Goal: Information Seeking & Learning: Understand process/instructions

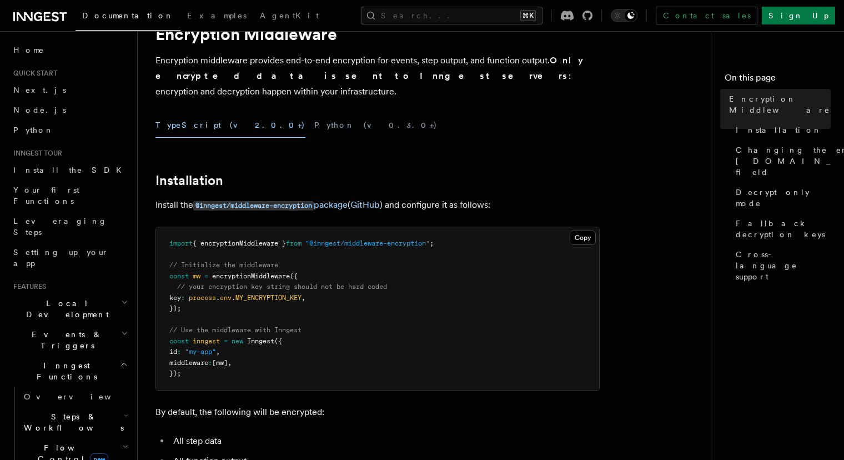
scroll to position [54, 0]
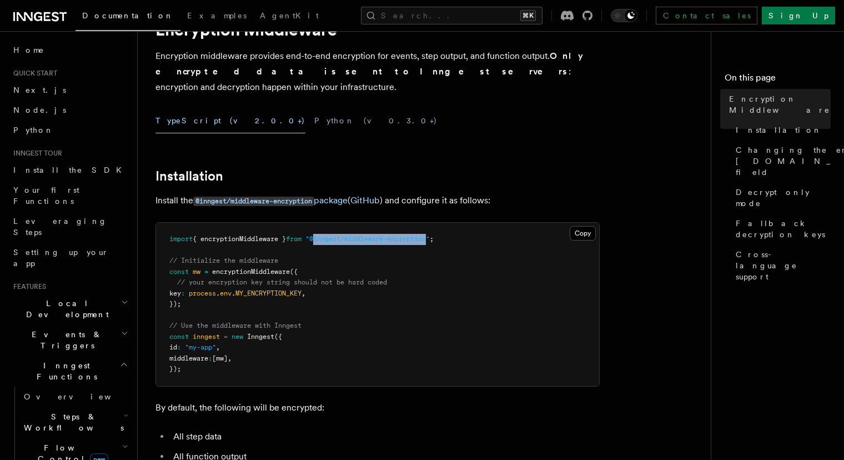
drag, startPoint x: 324, startPoint y: 223, endPoint x: 443, endPoint y: 226, distance: 118.8
click at [430, 235] on span ""@inngest/middleware-encryption"" at bounding box center [367, 239] width 124 height 8
copy span "inngest/middleware-encryption"
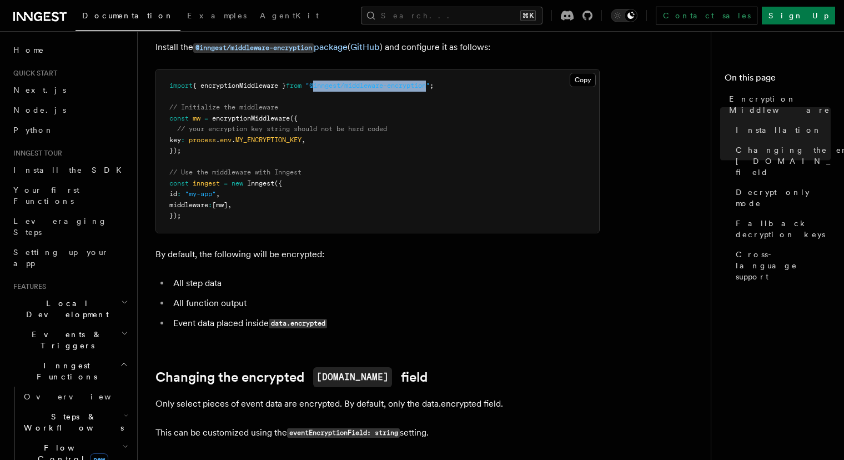
scroll to position [218, 0]
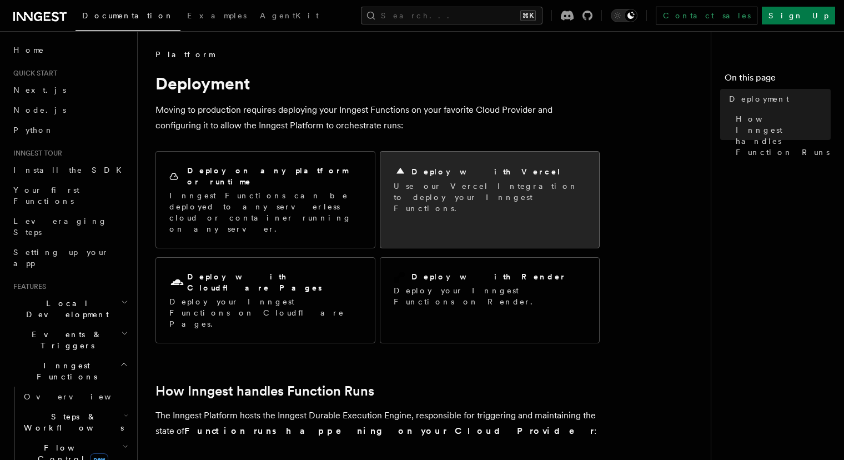
click at [446, 186] on p "Use our Vercel Integration to deploy your Inngest Functions." at bounding box center [490, 196] width 192 height 33
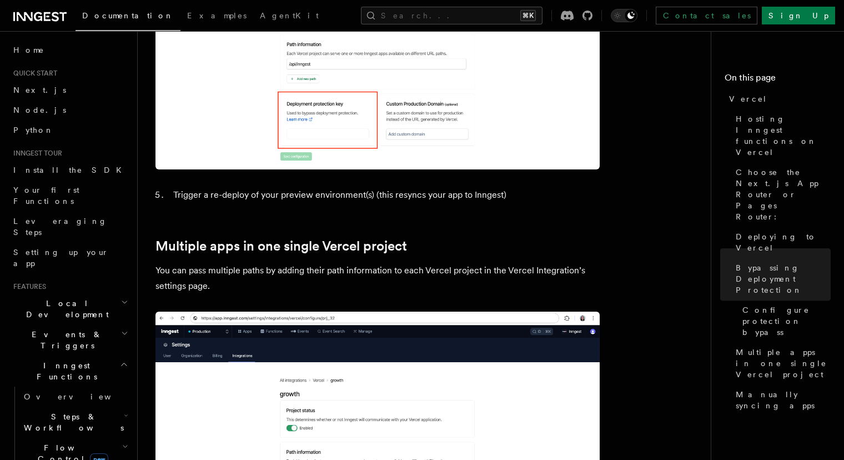
scroll to position [1221, 0]
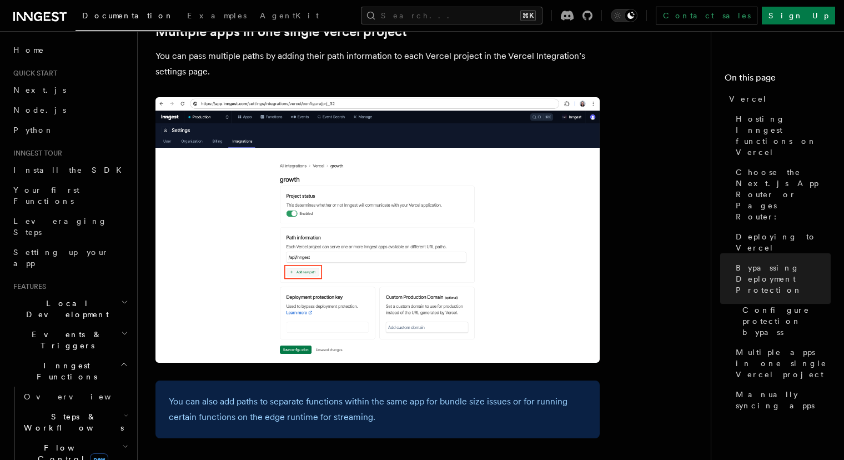
scroll to position [1613, 0]
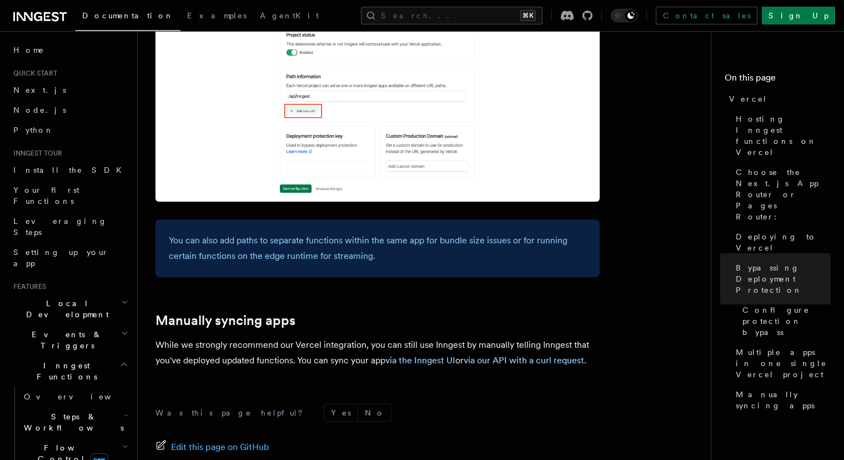
scroll to position [1776, 0]
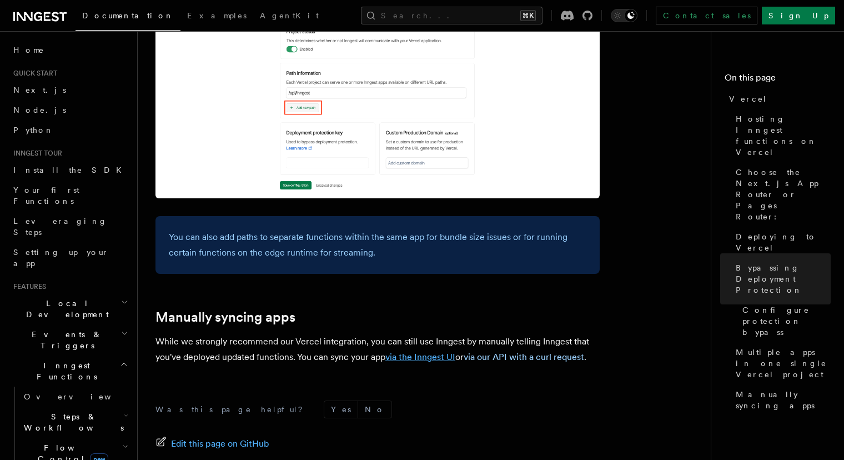
click at [426, 351] on link "via the Inngest UI" at bounding box center [420, 356] width 70 height 11
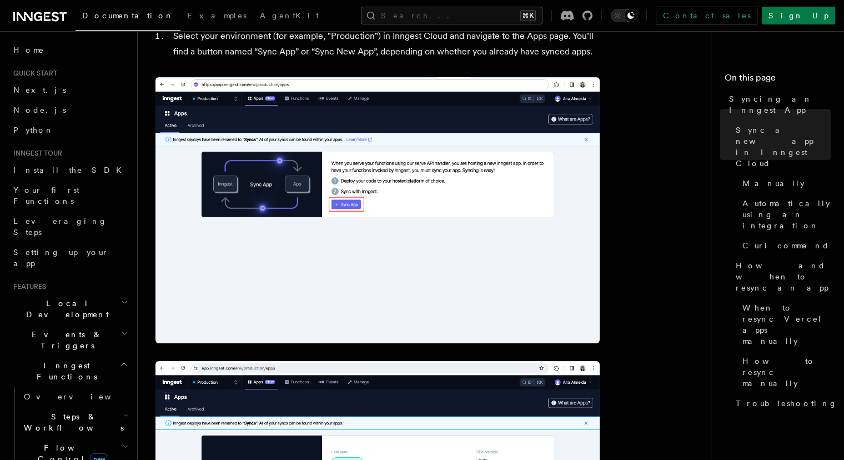
scroll to position [432, 0]
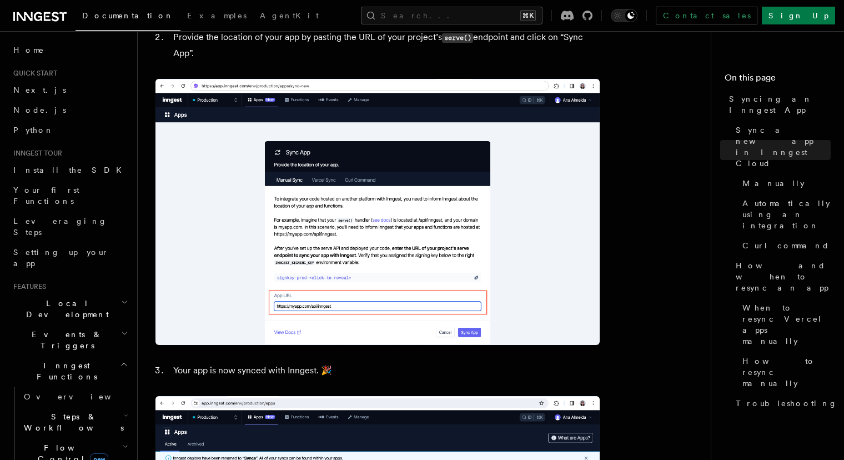
scroll to position [1107, 0]
